Goal: Task Accomplishment & Management: Manage account settings

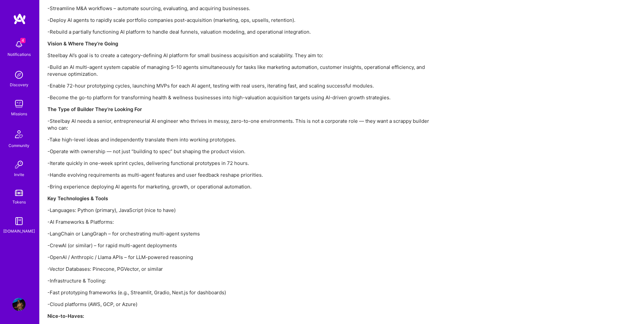
scroll to position [624, 0]
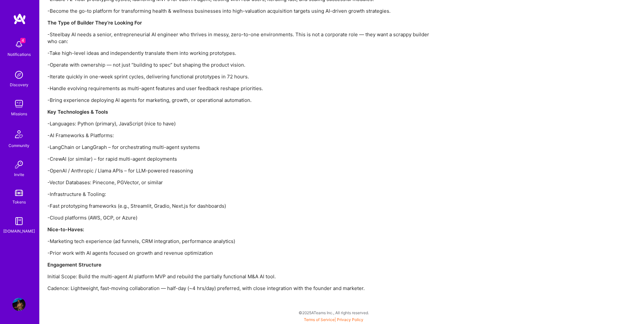
click at [14, 46] on img at bounding box center [18, 44] width 13 height 13
click at [20, 107] on img at bounding box center [18, 103] width 13 height 13
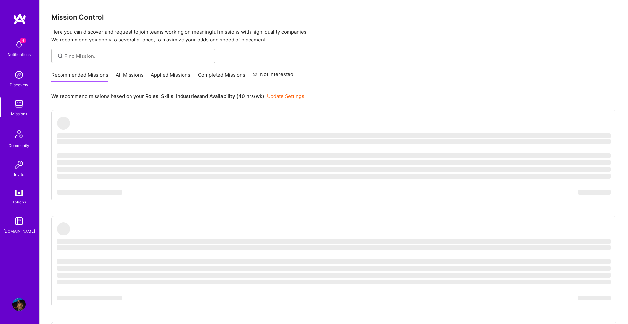
click at [174, 77] on link "Applied Missions" at bounding box center [171, 77] width 40 height 11
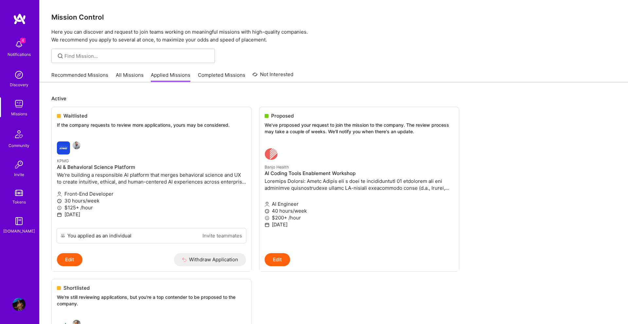
drag, startPoint x: 185, startPoint y: 139, endPoint x: 237, endPoint y: 1, distance: 147.3
